Goal: Information Seeking & Learning: Learn about a topic

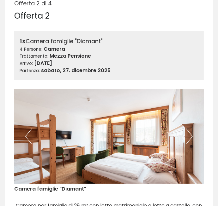
scroll to position [836, 0]
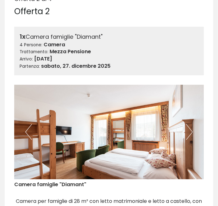
click at [191, 134] on button "Next" at bounding box center [189, 132] width 7 height 16
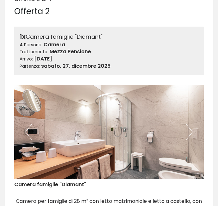
click at [191, 133] on button "Next" at bounding box center [189, 132] width 7 height 16
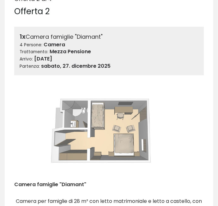
click at [188, 136] on button "Next" at bounding box center [189, 132] width 7 height 16
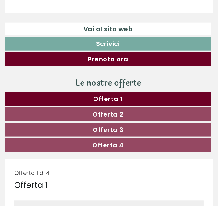
scroll to position [0, 0]
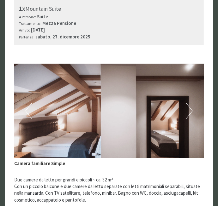
scroll to position [465, 0]
click at [189, 116] on button "Next" at bounding box center [189, 111] width 7 height 16
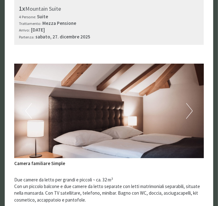
click at [189, 116] on button "Next" at bounding box center [189, 111] width 7 height 16
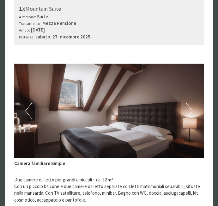
click at [193, 114] on img at bounding box center [108, 111] width 189 height 95
click at [190, 115] on button "Next" at bounding box center [189, 111] width 7 height 16
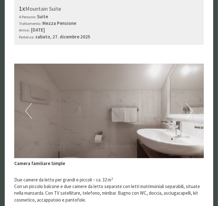
click at [192, 115] on button "Next" at bounding box center [189, 111] width 7 height 16
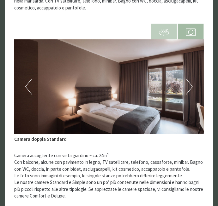
scroll to position [658, 0]
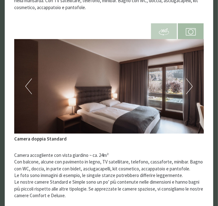
click at [190, 89] on button "Next" at bounding box center [189, 87] width 7 height 16
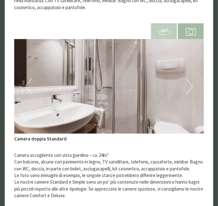
click at [191, 92] on button "Next" at bounding box center [189, 87] width 7 height 16
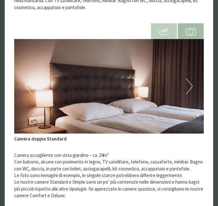
click at [191, 91] on button "Next" at bounding box center [189, 87] width 7 height 16
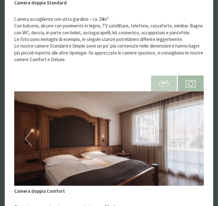
scroll to position [845, 0]
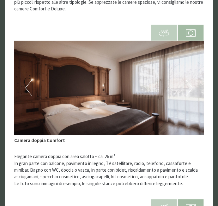
click at [193, 89] on img at bounding box center [108, 88] width 189 height 95
click at [191, 88] on button "Next" at bounding box center [189, 88] width 7 height 16
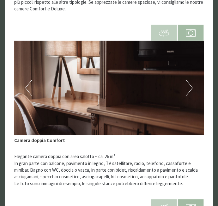
click at [186, 89] on button "Next" at bounding box center [189, 88] width 7 height 16
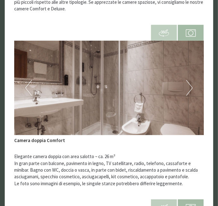
click at [189, 90] on button "Next" at bounding box center [189, 88] width 7 height 16
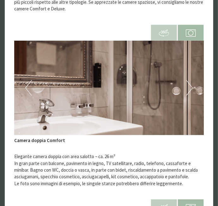
click at [188, 90] on button "Next" at bounding box center [189, 88] width 7 height 16
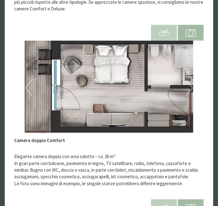
click at [188, 95] on img at bounding box center [108, 88] width 189 height 95
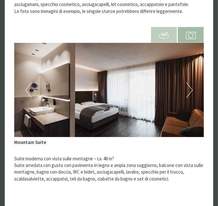
scroll to position [1018, 0]
click at [190, 93] on button "Next" at bounding box center [189, 90] width 7 height 16
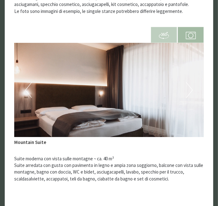
click at [191, 90] on button "Next" at bounding box center [189, 90] width 7 height 16
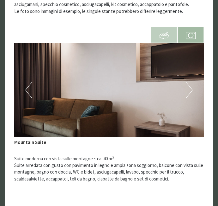
click at [191, 92] on button "Next" at bounding box center [189, 90] width 7 height 16
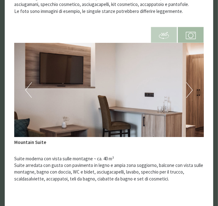
click at [189, 91] on button "Next" at bounding box center [189, 90] width 7 height 16
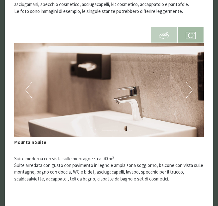
click at [192, 92] on button "Next" at bounding box center [189, 90] width 7 height 16
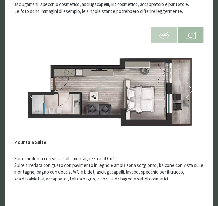
click at [192, 92] on button "Next" at bounding box center [189, 90] width 7 height 16
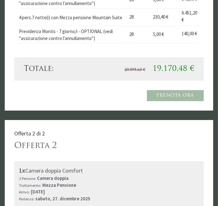
scroll to position [1391, 0]
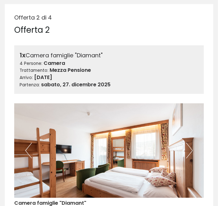
scroll to position [816, 0]
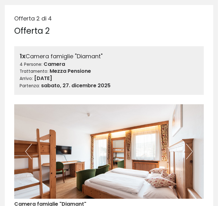
click at [187, 152] on button "Next" at bounding box center [189, 152] width 7 height 16
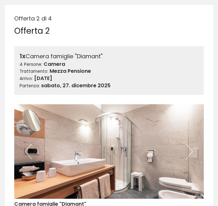
click at [192, 152] on button "Next" at bounding box center [189, 152] width 7 height 16
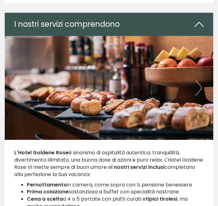
scroll to position [1991, 0]
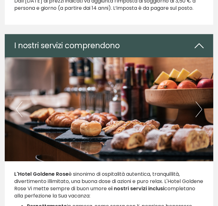
click at [201, 109] on button "Next" at bounding box center [198, 110] width 7 height 16
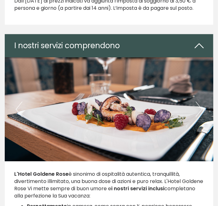
click at [201, 108] on button "Next" at bounding box center [198, 110] width 7 height 16
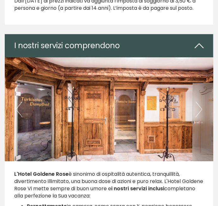
click at [203, 106] on img at bounding box center [109, 109] width 208 height 104
click at [200, 110] on button "Next" at bounding box center [198, 110] width 7 height 16
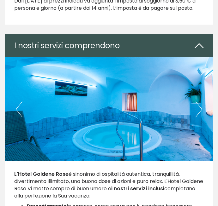
click at [204, 109] on img at bounding box center [109, 109] width 208 height 104
click at [206, 109] on img at bounding box center [109, 109] width 208 height 104
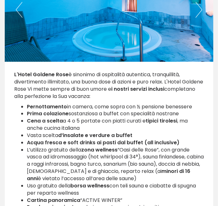
scroll to position [2092, 0]
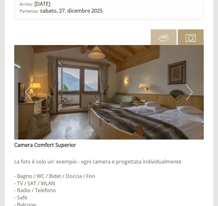
scroll to position [478, 0]
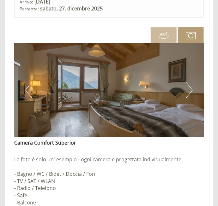
click at [192, 93] on button "Next" at bounding box center [189, 90] width 7 height 16
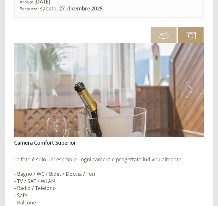
click at [192, 93] on button "Next" at bounding box center [189, 90] width 7 height 16
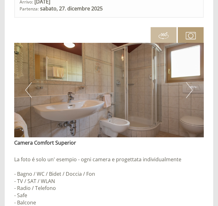
click at [192, 96] on button "Next" at bounding box center [189, 90] width 7 height 16
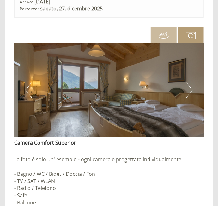
click at [193, 93] on img at bounding box center [108, 90] width 189 height 95
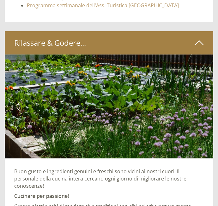
scroll to position [3071, 0]
click at [201, 112] on button "Next" at bounding box center [198, 107] width 7 height 16
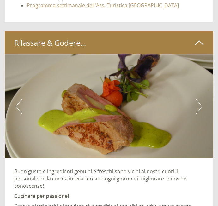
click at [203, 112] on img at bounding box center [109, 107] width 208 height 104
click at [200, 111] on button "Next" at bounding box center [198, 107] width 7 height 16
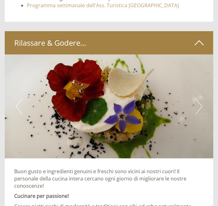
click at [200, 114] on button "Next" at bounding box center [198, 107] width 7 height 16
click at [200, 111] on button "Next" at bounding box center [198, 107] width 7 height 16
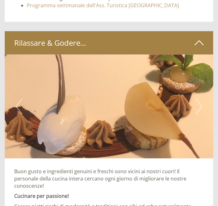
click at [199, 111] on button "Next" at bounding box center [198, 107] width 7 height 16
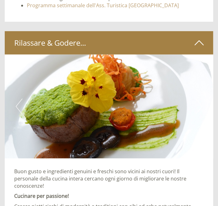
click at [200, 113] on button "Next" at bounding box center [198, 107] width 7 height 16
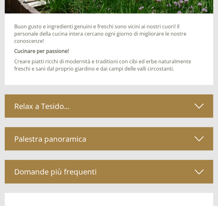
scroll to position [3221, 0]
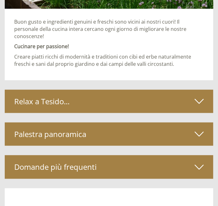
click at [200, 102] on icon at bounding box center [198, 101] width 9 height 11
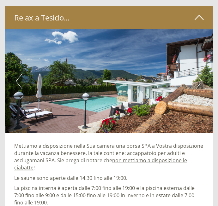
scroll to position [3305, 0]
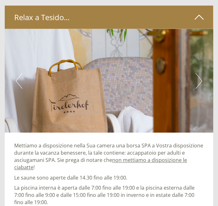
click at [200, 81] on button "Next" at bounding box center [198, 81] width 7 height 16
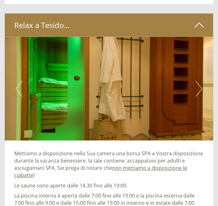
scroll to position [3298, 0]
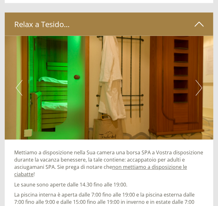
click at [198, 86] on button "Next" at bounding box center [198, 88] width 7 height 16
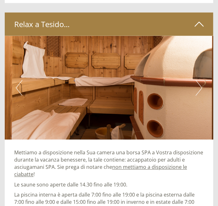
click at [201, 90] on button "Next" at bounding box center [198, 88] width 7 height 16
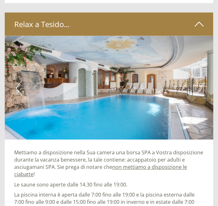
click at [202, 83] on button "Next" at bounding box center [198, 88] width 7 height 16
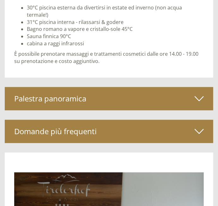
scroll to position [3511, 0]
click at [200, 93] on icon at bounding box center [198, 98] width 9 height 11
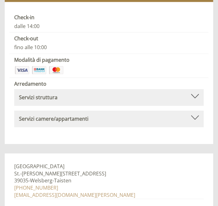
scroll to position [4368, 0]
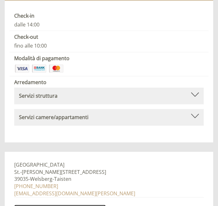
click at [48, 205] on link "www.tirolerhof-stoll.com/" at bounding box center [60, 208] width 92 height 7
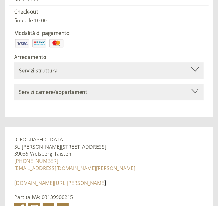
scroll to position [4398, 0]
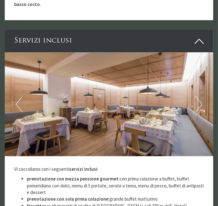
scroll to position [2982, 0]
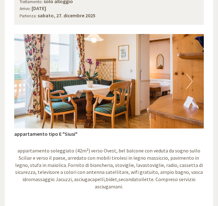
scroll to position [403, 0]
